Goal: Information Seeking & Learning: Learn about a topic

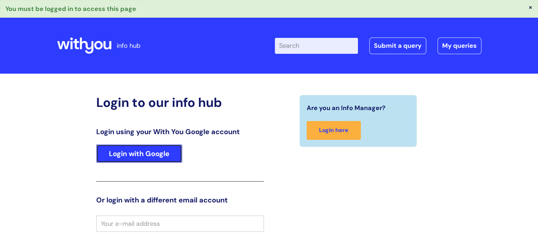
click at [150, 151] on link "Login with Google" at bounding box center [139, 153] width 86 height 18
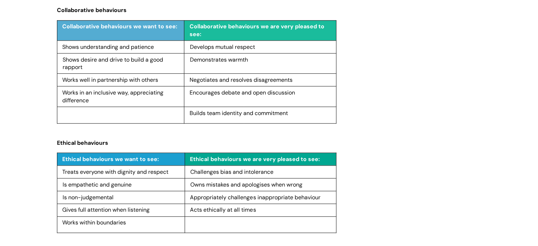
scroll to position [602, 0]
